Goal: Check status: Check status

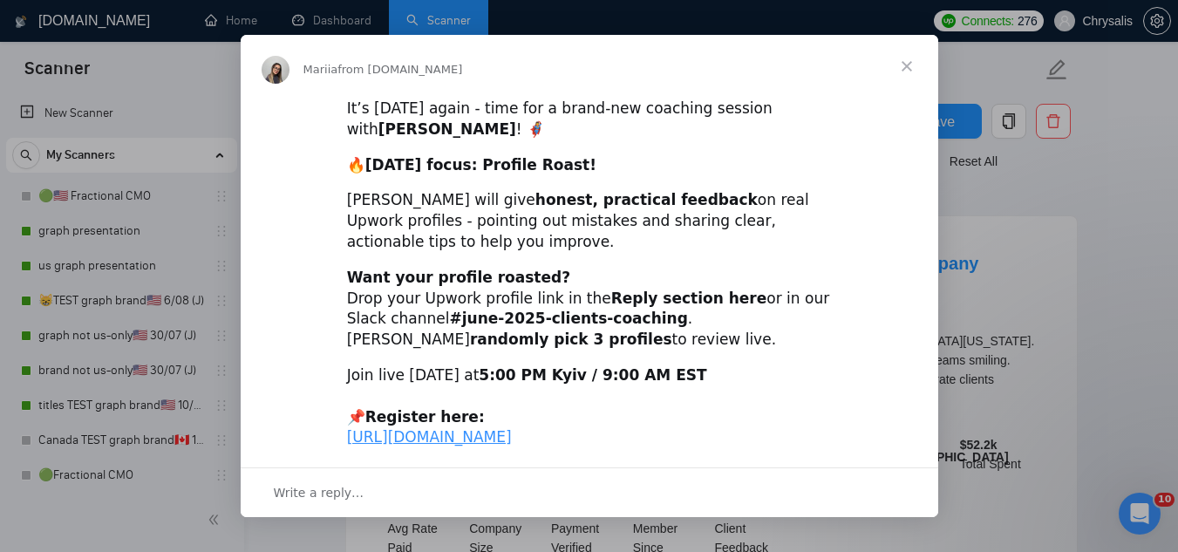
scroll to position [1748, 0]
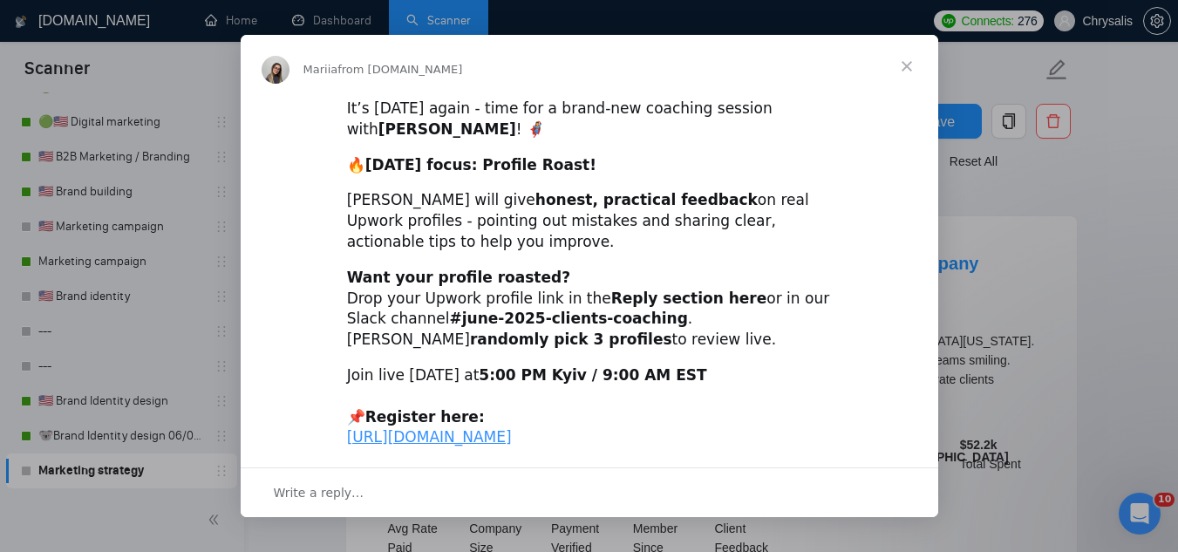
click at [907, 63] on span "Close" at bounding box center [906, 66] width 63 height 63
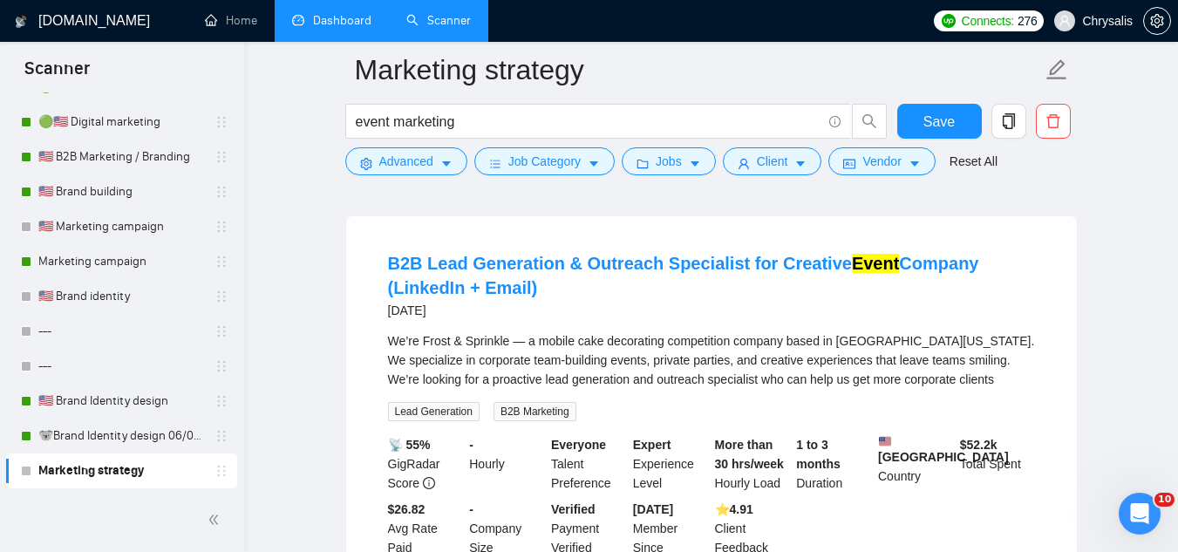
click at [371, 18] on link "Dashboard" at bounding box center [331, 20] width 79 height 15
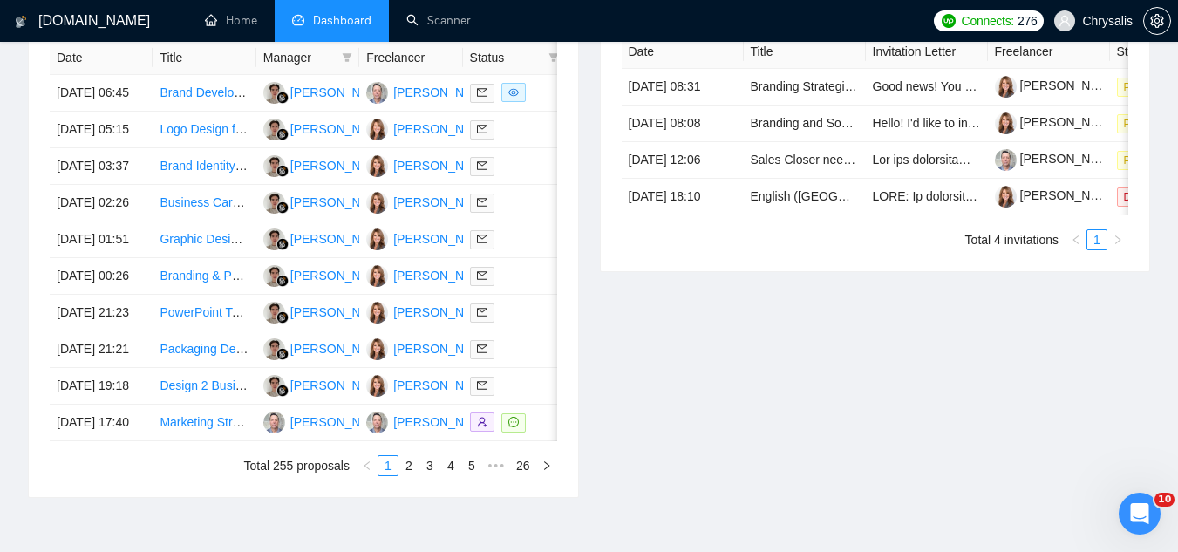
type input "[DATE]"
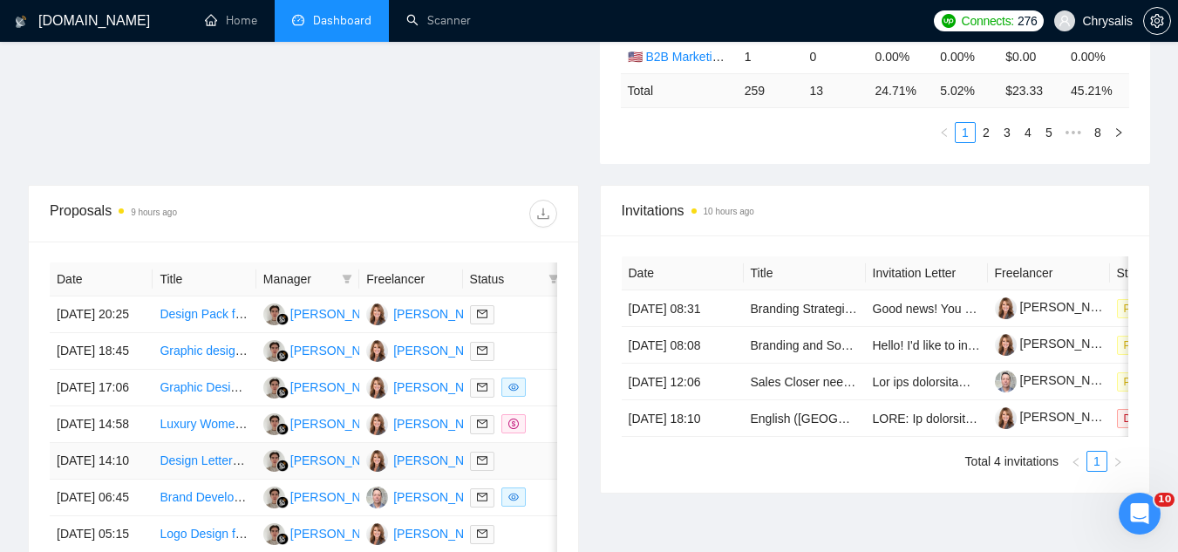
scroll to position [523, 0]
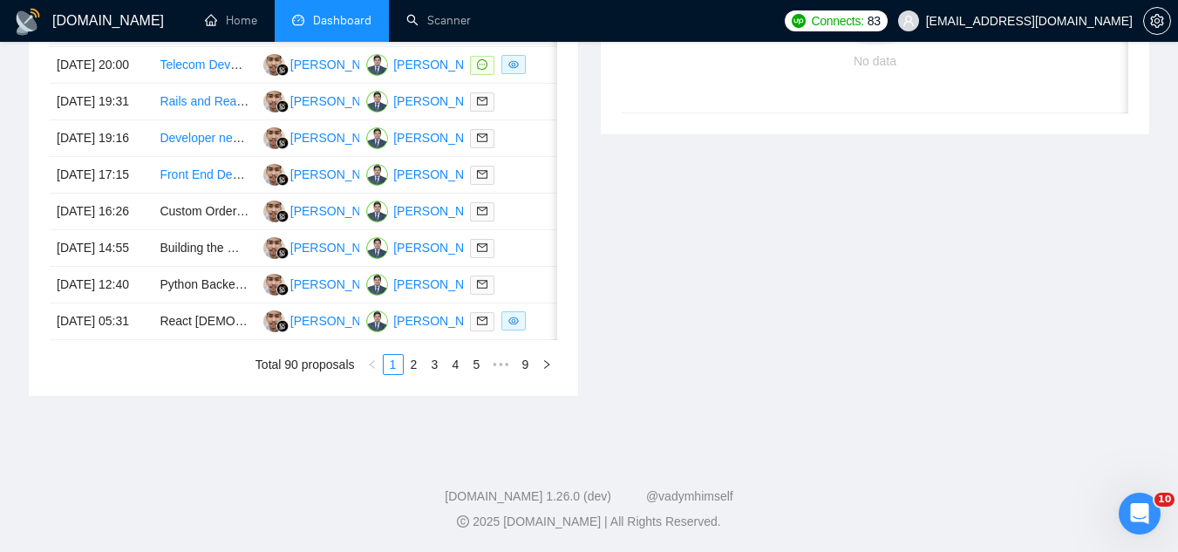
scroll to position [872, 0]
click at [214, 230] on td "Custom Order Form Integration with Aryeo API (Webflow Embed)" at bounding box center [204, 212] width 103 height 37
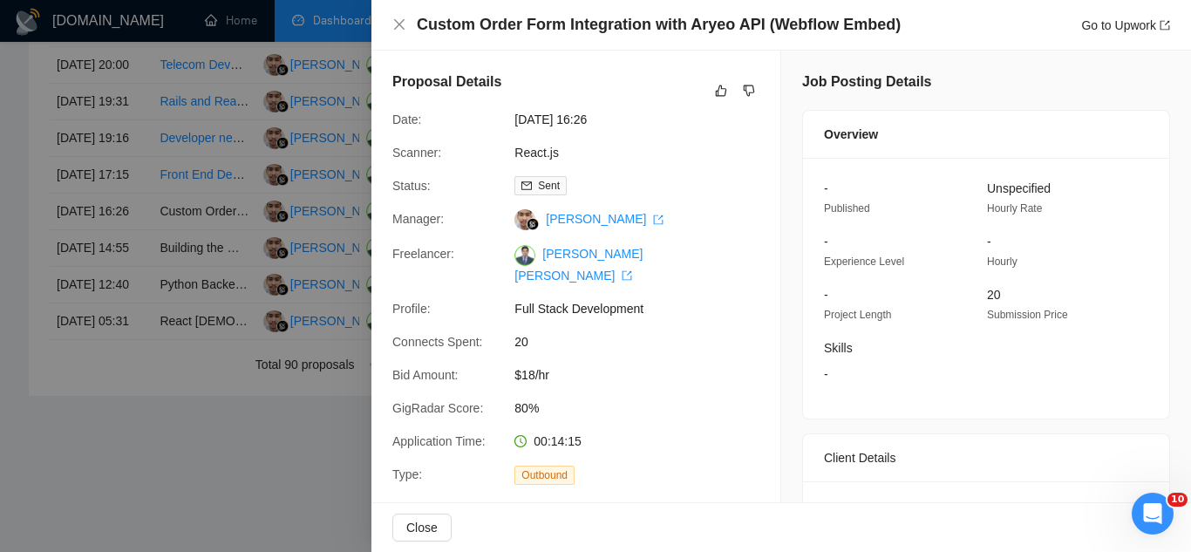
click at [205, 306] on div at bounding box center [595, 276] width 1191 height 552
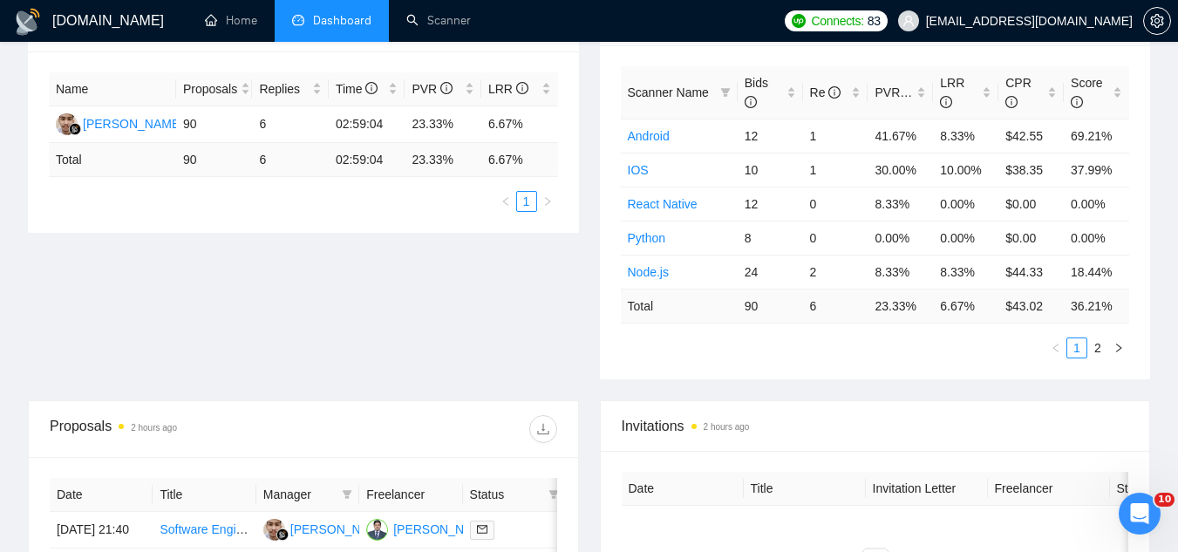
scroll to position [243, 0]
